Goal: Register for event/course

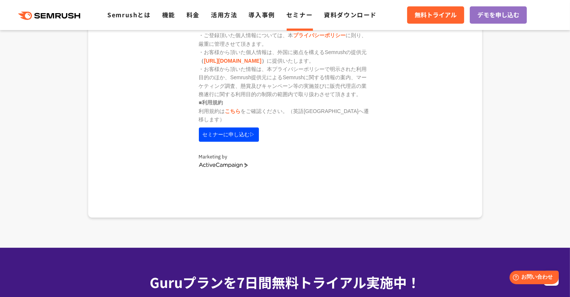
scroll to position [1164, 0]
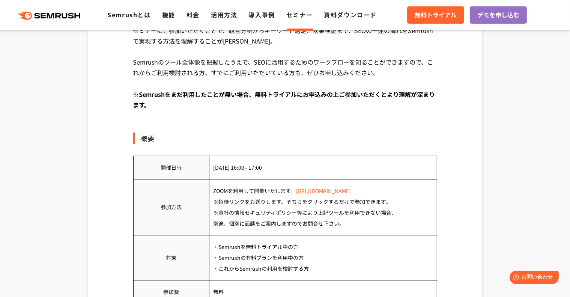
scroll to position [300, 0]
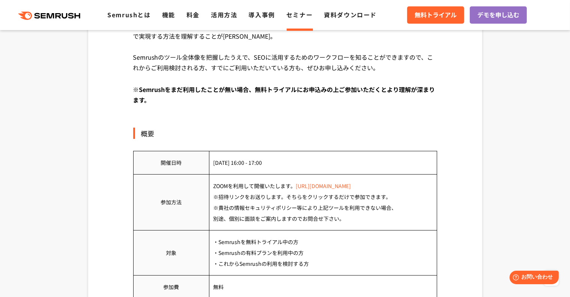
click at [322, 187] on link "[URL][DOMAIN_NAME]" at bounding box center [323, 186] width 55 height 8
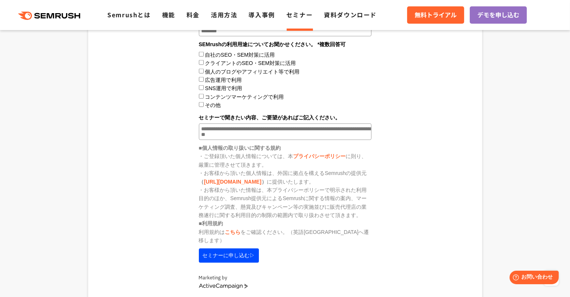
scroll to position [1163, 0]
